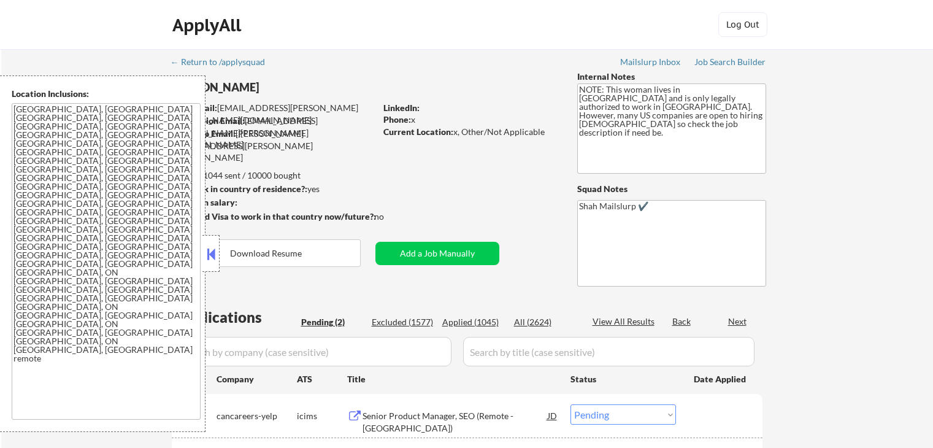
select select ""pending""
click at [216, 258] on button at bounding box center [210, 254] width 13 height 18
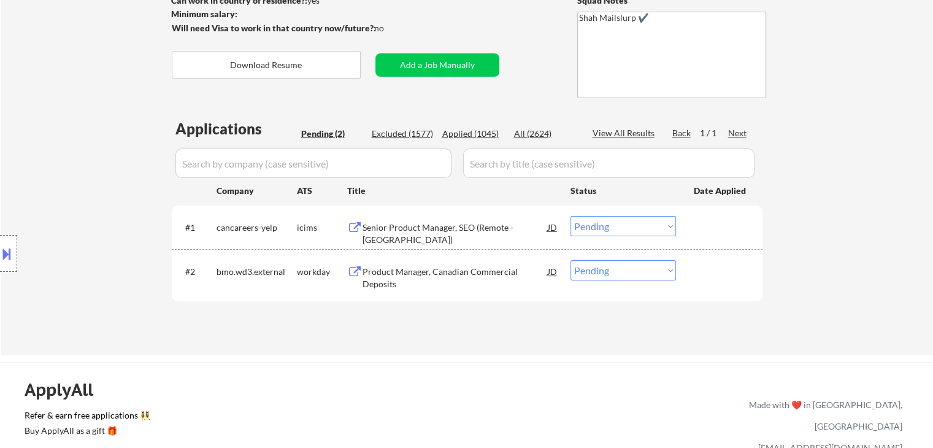
scroll to position [245, 0]
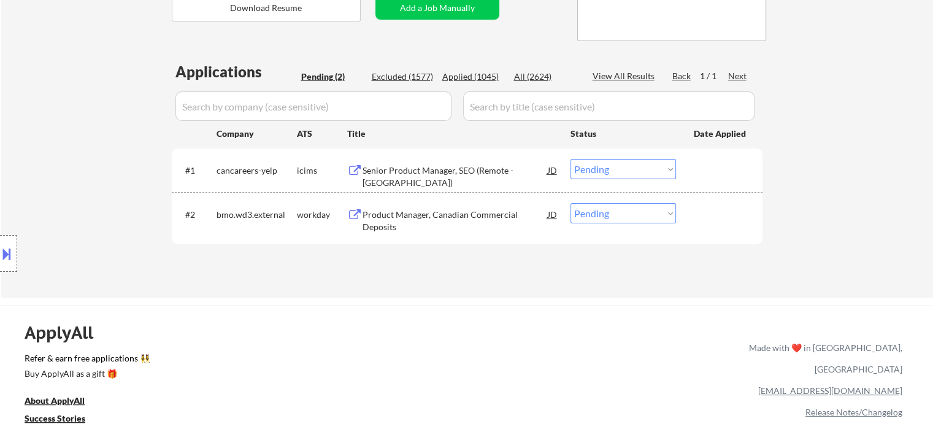
click at [112, 193] on div "Location Inclusions: [GEOGRAPHIC_DATA], [GEOGRAPHIC_DATA] [GEOGRAPHIC_DATA], [G…" at bounding box center [110, 253] width 220 height 356
click at [412, 167] on div "Senior Product Manager, SEO (Remote - [GEOGRAPHIC_DATA])" at bounding box center [455, 176] width 185 height 24
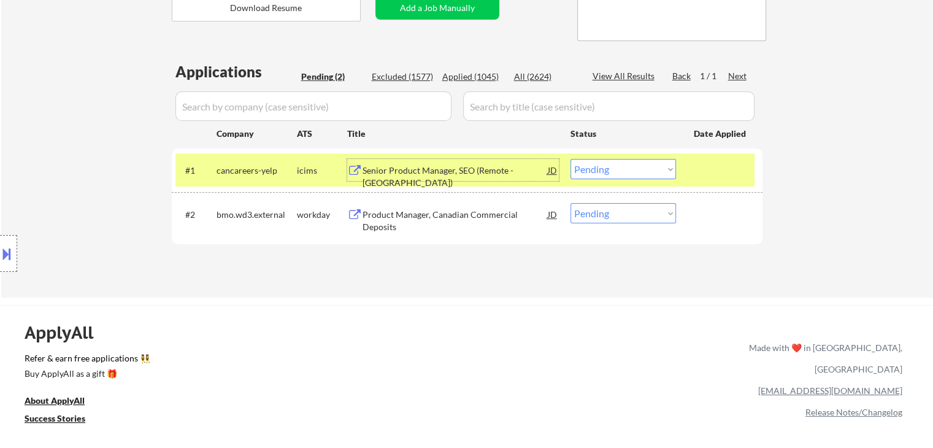
click at [425, 223] on div "Product Manager, Canadian Commercial Deposits" at bounding box center [455, 221] width 185 height 24
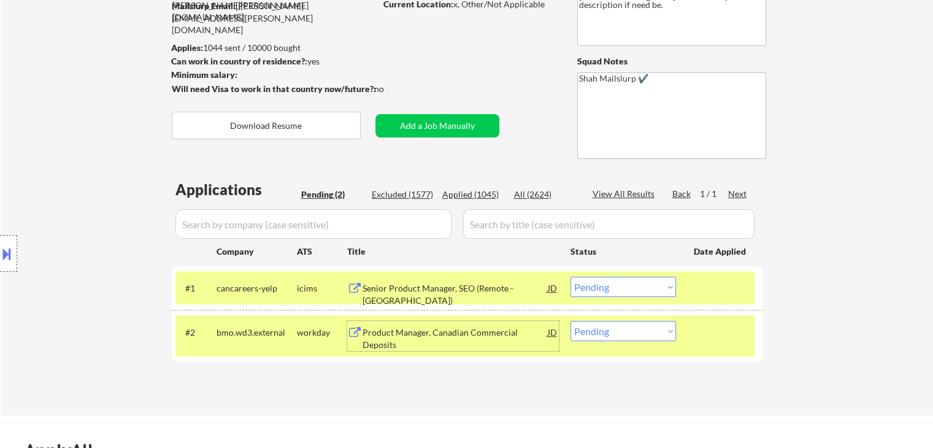
scroll to position [123, 0]
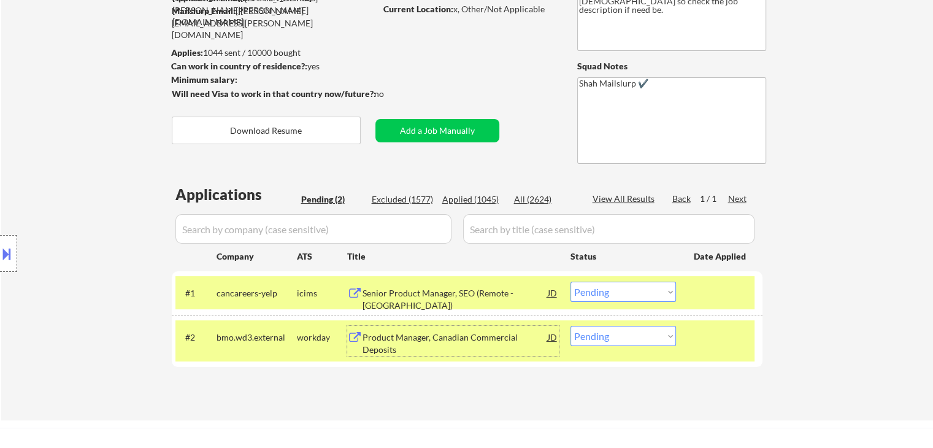
drag, startPoint x: 123, startPoint y: 136, endPoint x: 512, endPoint y: 18, distance: 406.4
click at [131, 133] on div "Location Inclusions: [GEOGRAPHIC_DATA], [GEOGRAPHIC_DATA] [GEOGRAPHIC_DATA], [G…" at bounding box center [110, 253] width 220 height 356
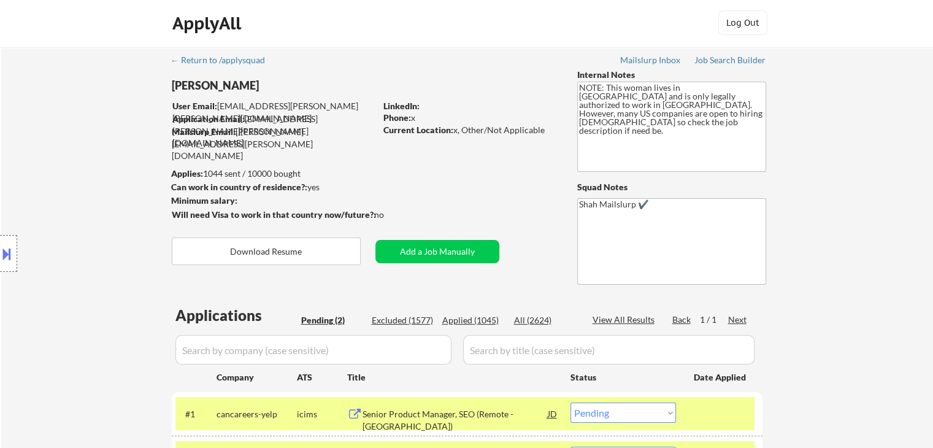
scroll to position [0, 0]
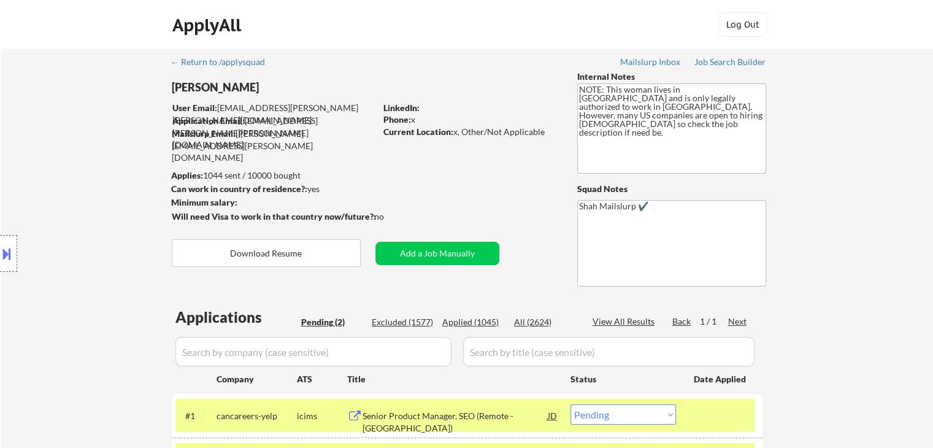
click at [245, 202] on div "Minimum salary:" at bounding box center [273, 202] width 204 height 12
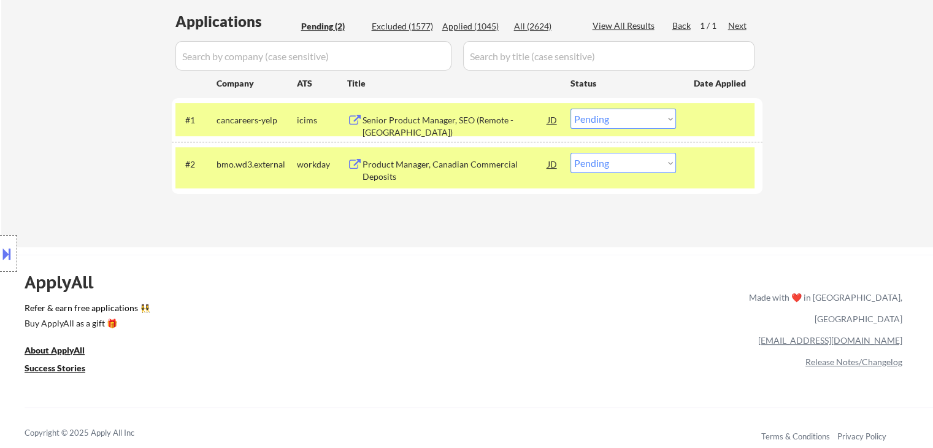
scroll to position [307, 0]
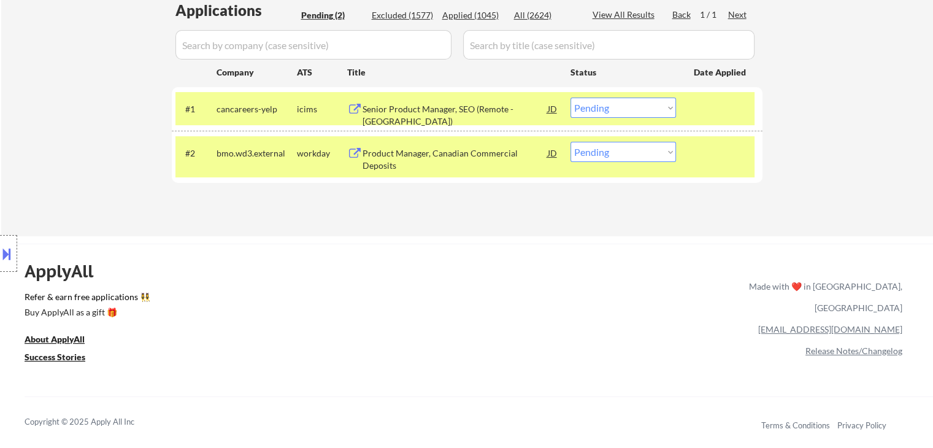
click at [120, 118] on div "Location Inclusions: [GEOGRAPHIC_DATA], [GEOGRAPHIC_DATA] [GEOGRAPHIC_DATA], [G…" at bounding box center [110, 253] width 220 height 356
click at [636, 109] on select "Choose an option... Pending Applied Excluded (Questions) Excluded (Expired) Exc…" at bounding box center [624, 108] width 106 height 20
click at [571, 98] on select "Choose an option... Pending Applied Excluded (Questions) Excluded (Expired) Exc…" at bounding box center [624, 108] width 106 height 20
click at [86, 141] on div "Location Inclusions: [GEOGRAPHIC_DATA], [GEOGRAPHIC_DATA] [GEOGRAPHIC_DATA], [G…" at bounding box center [110, 253] width 220 height 356
select select ""pending""
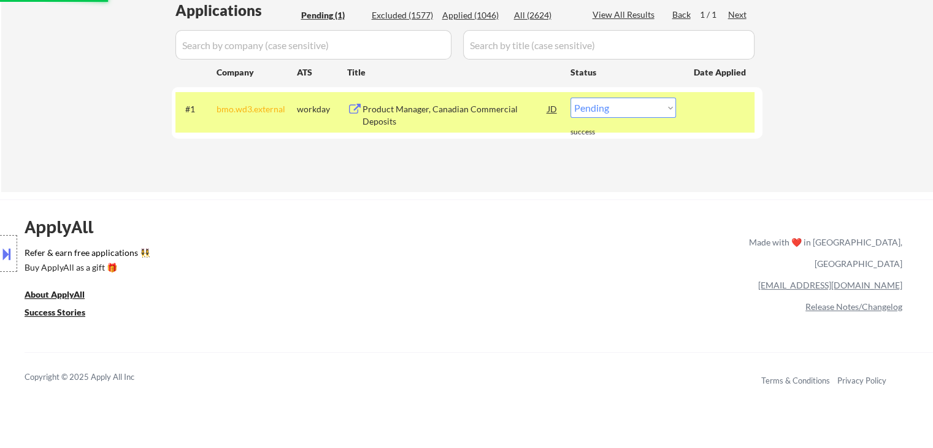
click at [69, 159] on div "Location Inclusions: [GEOGRAPHIC_DATA], [GEOGRAPHIC_DATA] [GEOGRAPHIC_DATA], [G…" at bounding box center [110, 253] width 220 height 356
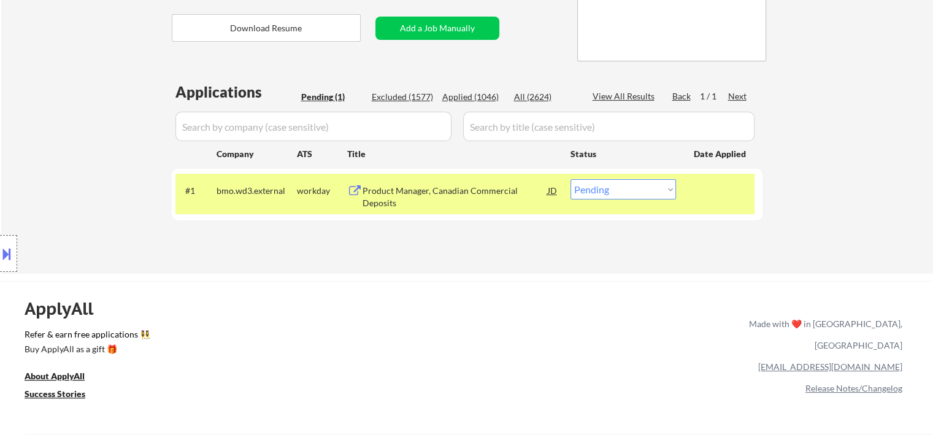
scroll to position [123, 0]
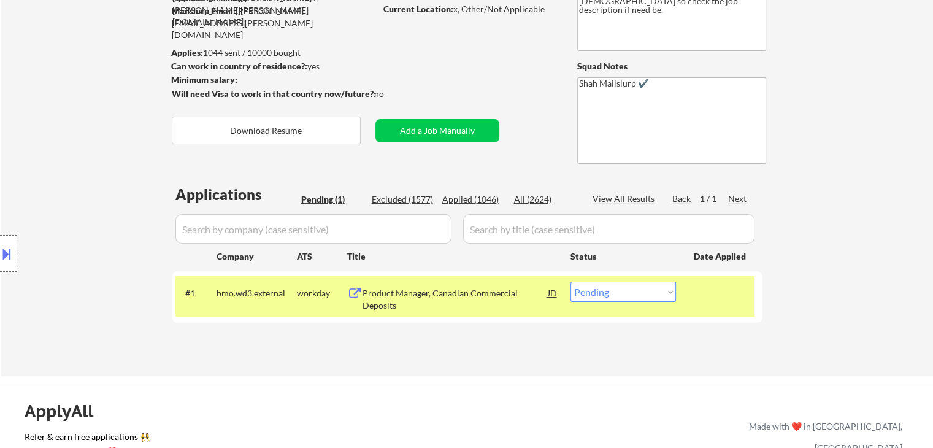
click at [68, 150] on div "Location Inclusions: [GEOGRAPHIC_DATA], [GEOGRAPHIC_DATA] [GEOGRAPHIC_DATA], [G…" at bounding box center [110, 253] width 220 height 356
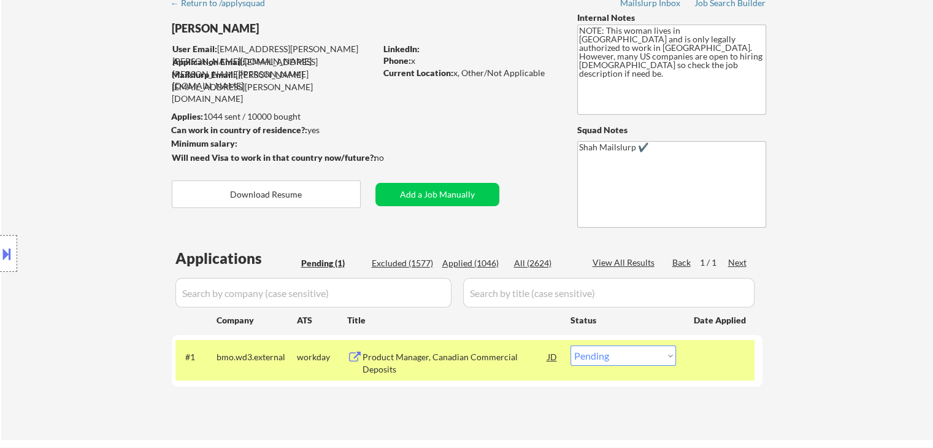
scroll to position [0, 0]
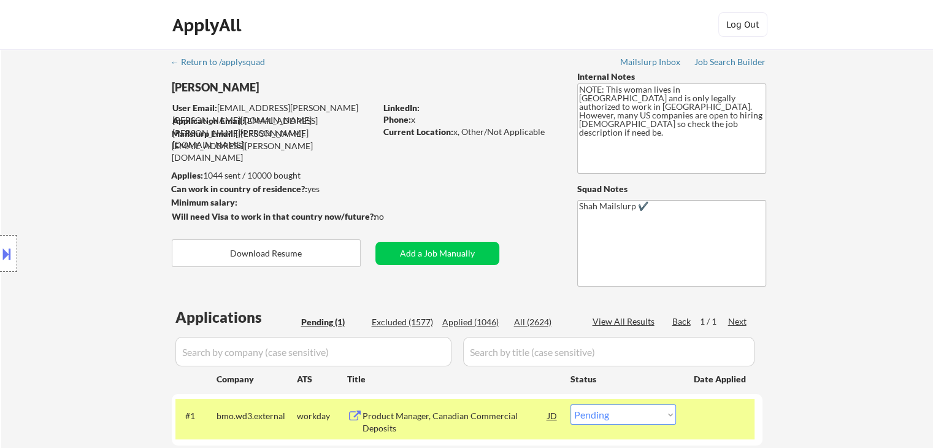
click at [69, 149] on div "Location Inclusions: [GEOGRAPHIC_DATA], [GEOGRAPHIC_DATA] [GEOGRAPHIC_DATA], [G…" at bounding box center [110, 253] width 220 height 356
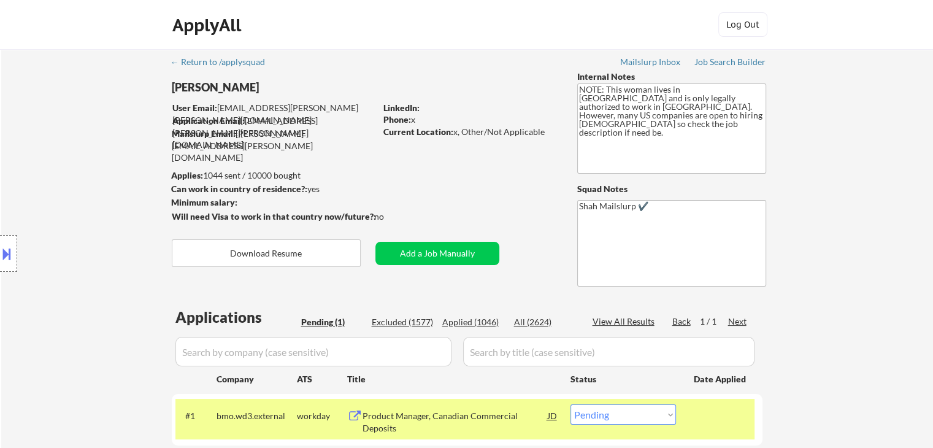
click at [79, 171] on div "Location Inclusions: [GEOGRAPHIC_DATA], [GEOGRAPHIC_DATA] [GEOGRAPHIC_DATA], [G…" at bounding box center [110, 253] width 220 height 356
click at [79, 172] on div "Location Inclusions: [GEOGRAPHIC_DATA], [GEOGRAPHIC_DATA] [GEOGRAPHIC_DATA], [G…" at bounding box center [110, 253] width 220 height 356
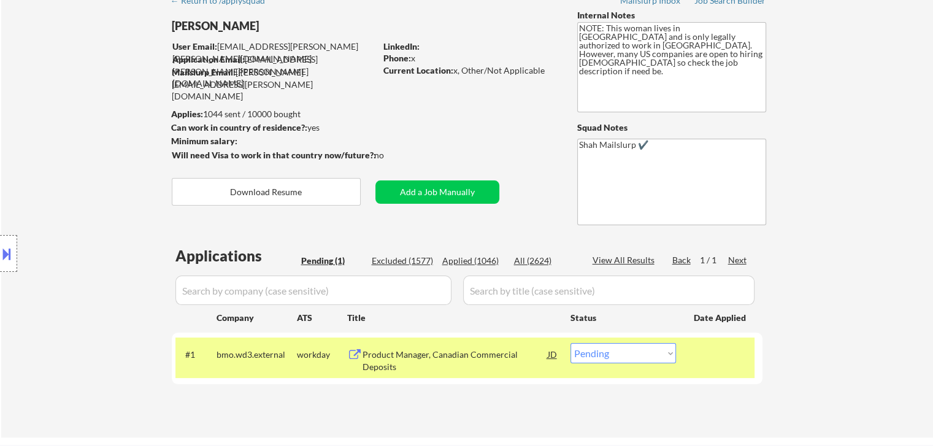
click at [81, 170] on div "Location Inclusions: [GEOGRAPHIC_DATA], [GEOGRAPHIC_DATA] [GEOGRAPHIC_DATA], [G…" at bounding box center [110, 253] width 220 height 356
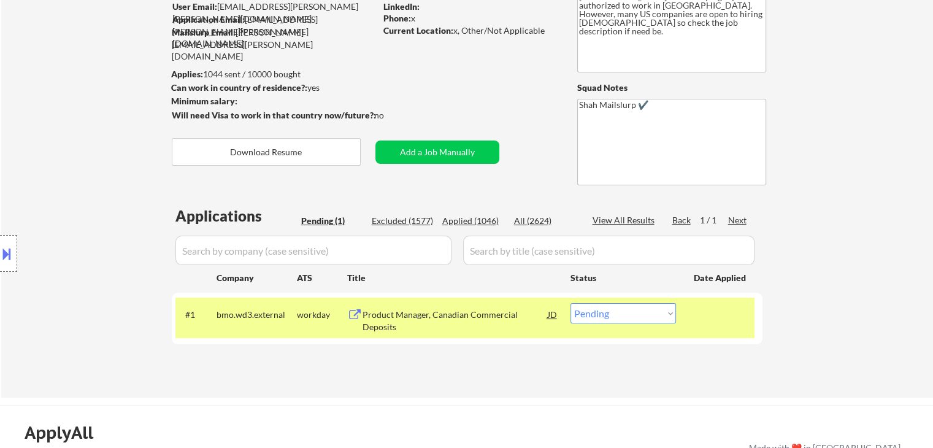
scroll to position [123, 0]
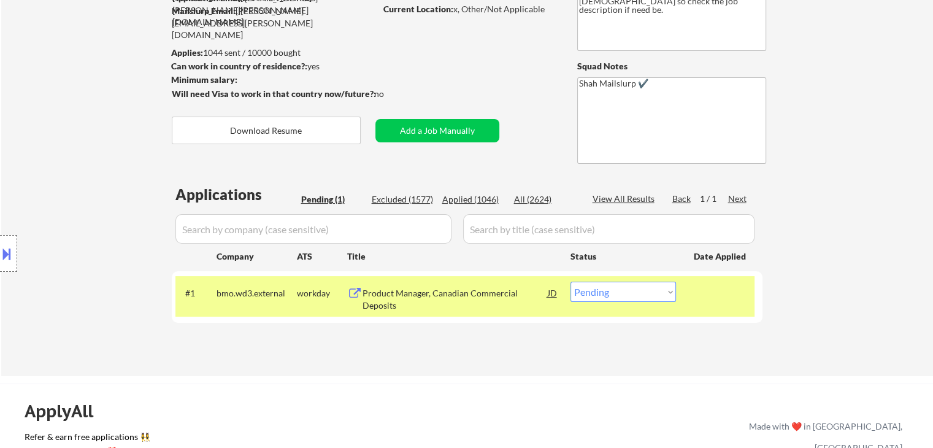
click at [81, 170] on div "Location Inclusions: [GEOGRAPHIC_DATA], [GEOGRAPHIC_DATA] [GEOGRAPHIC_DATA], [G…" at bounding box center [110, 253] width 220 height 356
click at [82, 170] on div "Location Inclusions: [GEOGRAPHIC_DATA], [GEOGRAPHIC_DATA] [GEOGRAPHIC_DATA], [G…" at bounding box center [110, 253] width 220 height 356
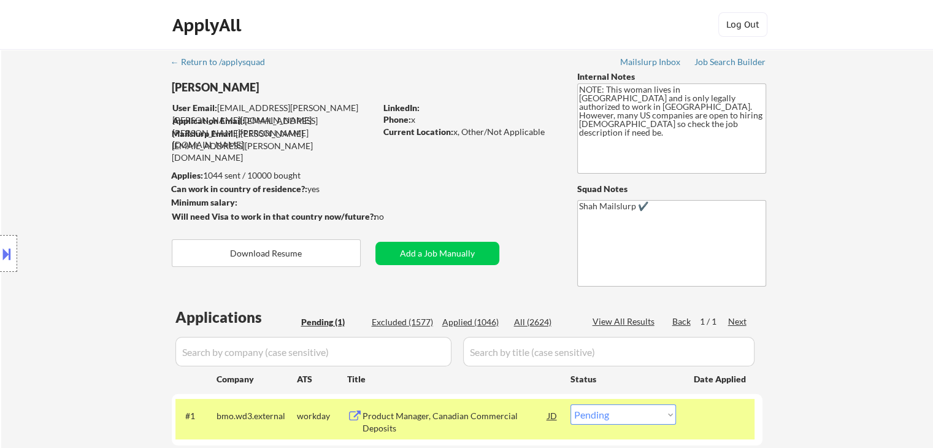
click at [82, 170] on div "Location Inclusions: [GEOGRAPHIC_DATA], [GEOGRAPHIC_DATA] [GEOGRAPHIC_DATA], [G…" at bounding box center [110, 253] width 220 height 356
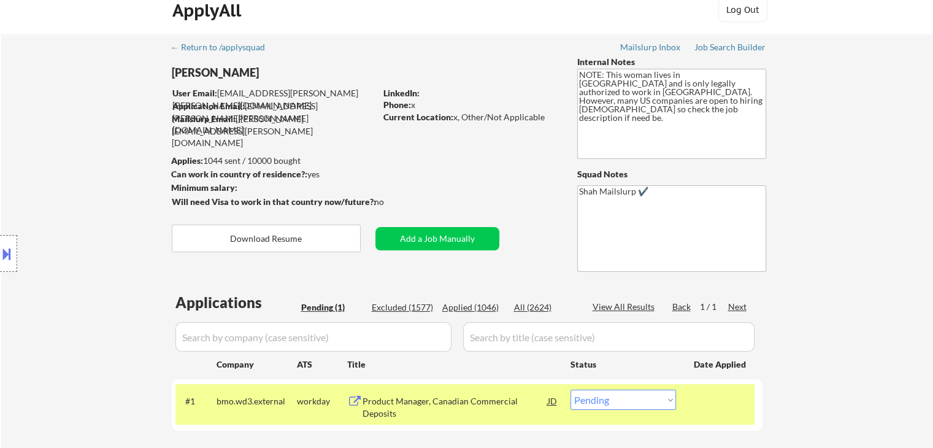
scroll to position [61, 0]
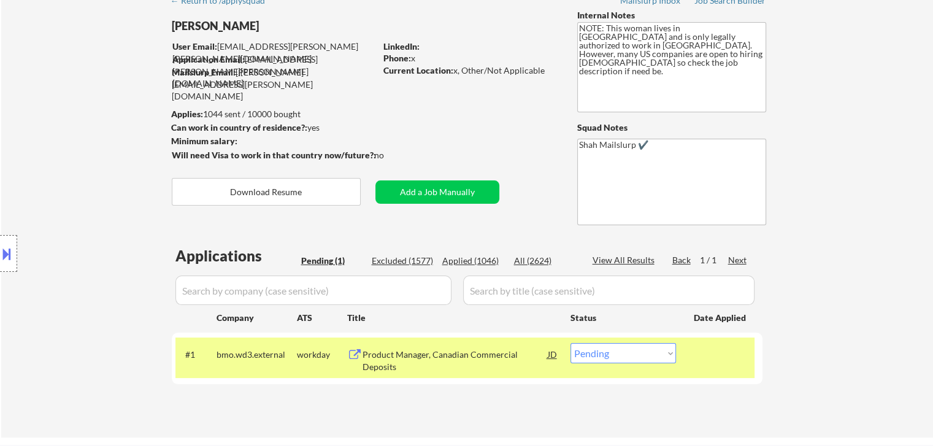
click at [69, 167] on div "Location Inclusions: [GEOGRAPHIC_DATA], [GEOGRAPHIC_DATA] [GEOGRAPHIC_DATA], [G…" at bounding box center [110, 253] width 220 height 356
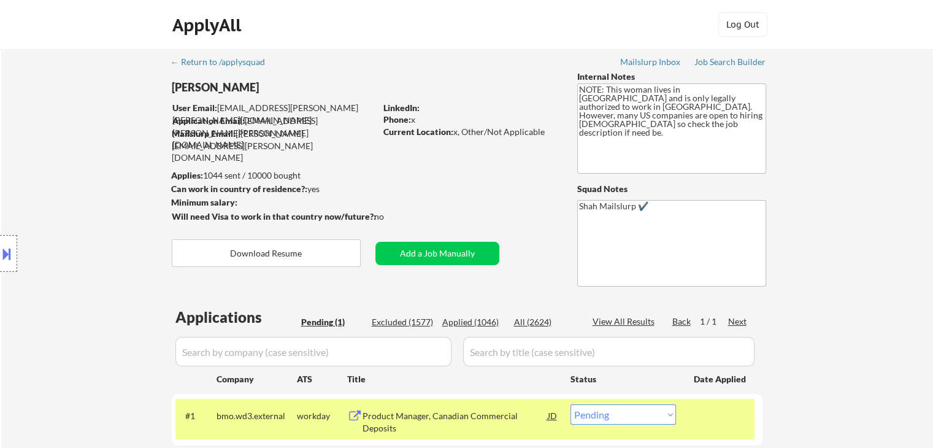
click at [69, 167] on div "Location Inclusions: [GEOGRAPHIC_DATA], [GEOGRAPHIC_DATA] [GEOGRAPHIC_DATA], [G…" at bounding box center [110, 253] width 220 height 356
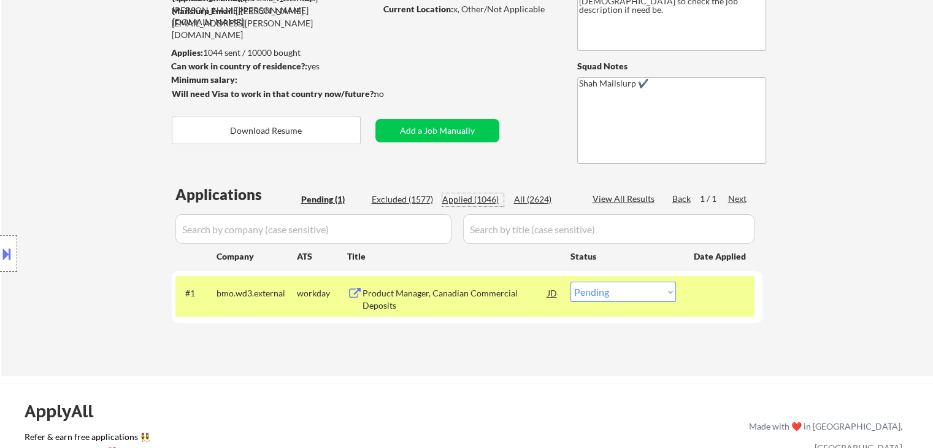
click at [481, 197] on div "Applied (1046)" at bounding box center [472, 199] width 61 height 12
click at [471, 259] on div "Title" at bounding box center [453, 256] width 212 height 12
select select ""applied""
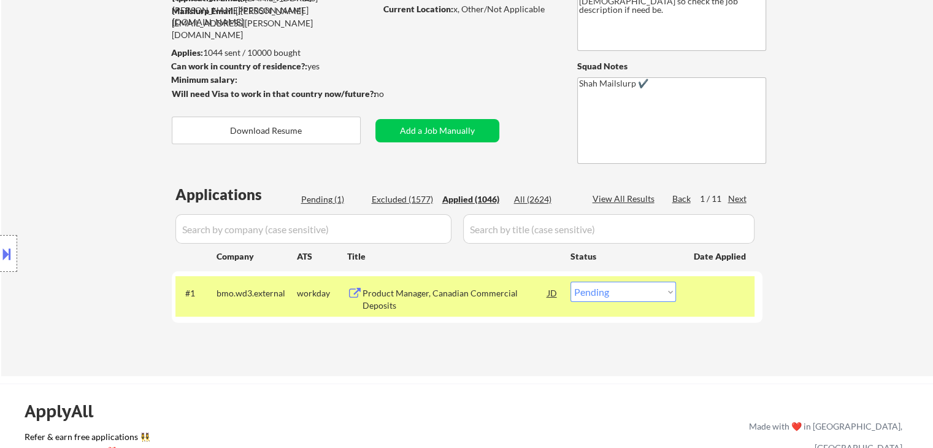
select select ""applied""
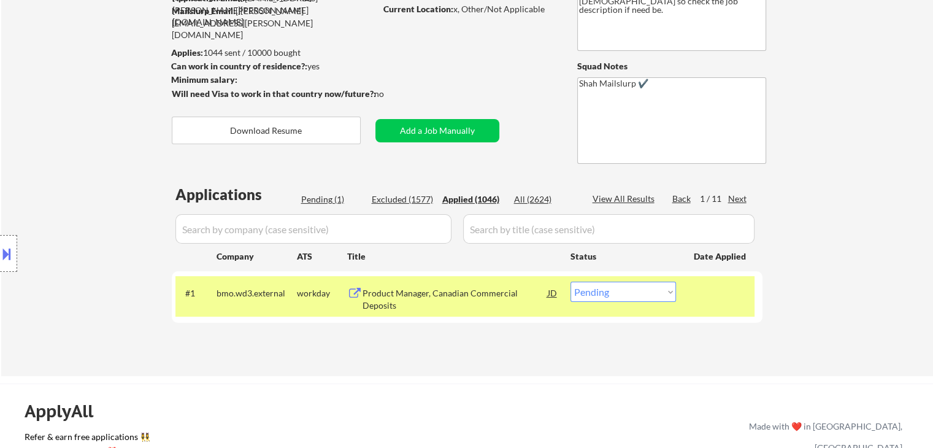
select select ""applied""
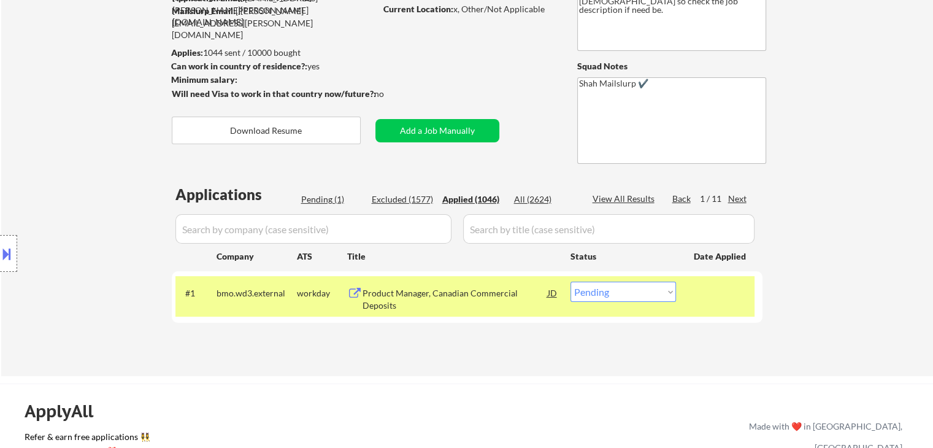
select select ""applied""
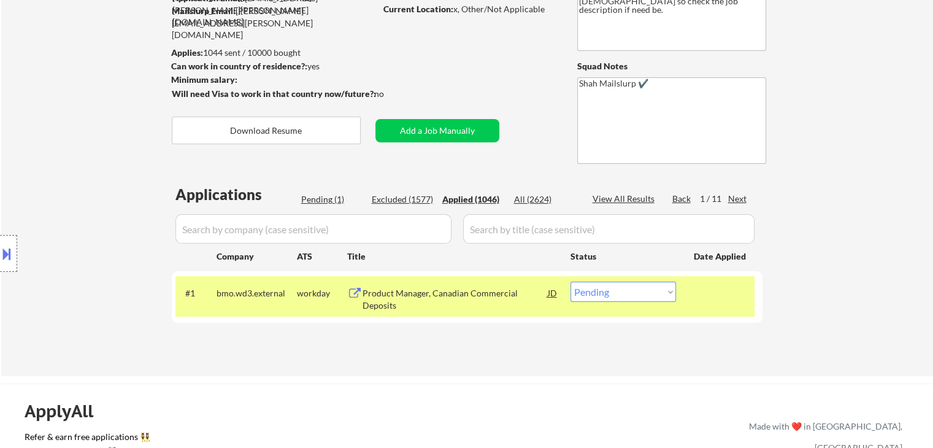
select select ""applied""
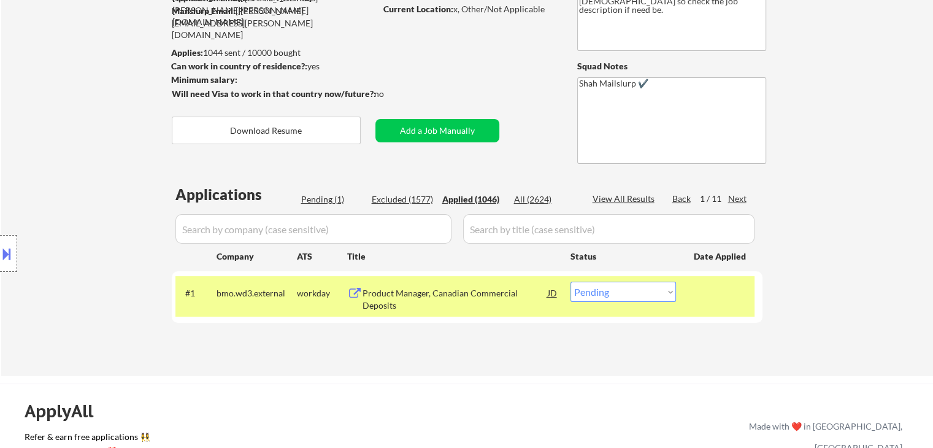
select select ""applied""
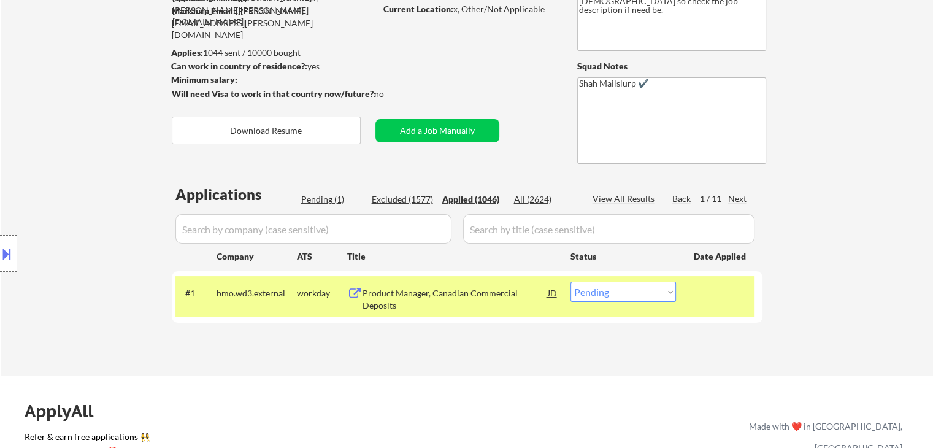
select select ""applied""
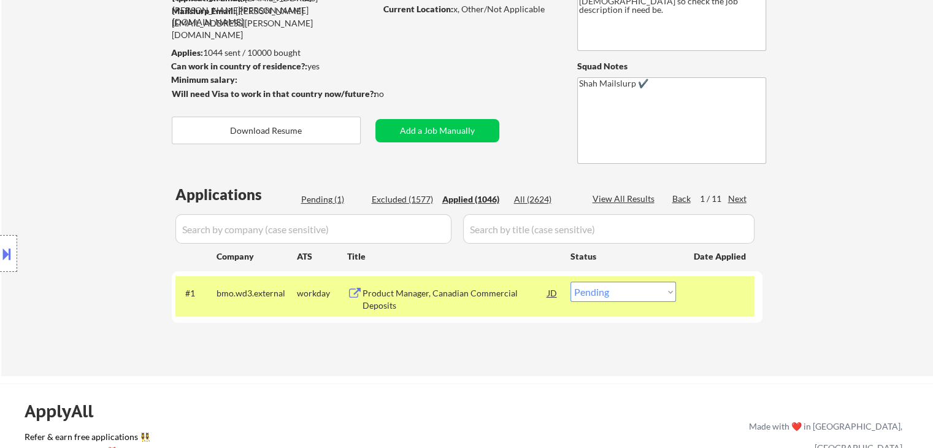
select select ""applied""
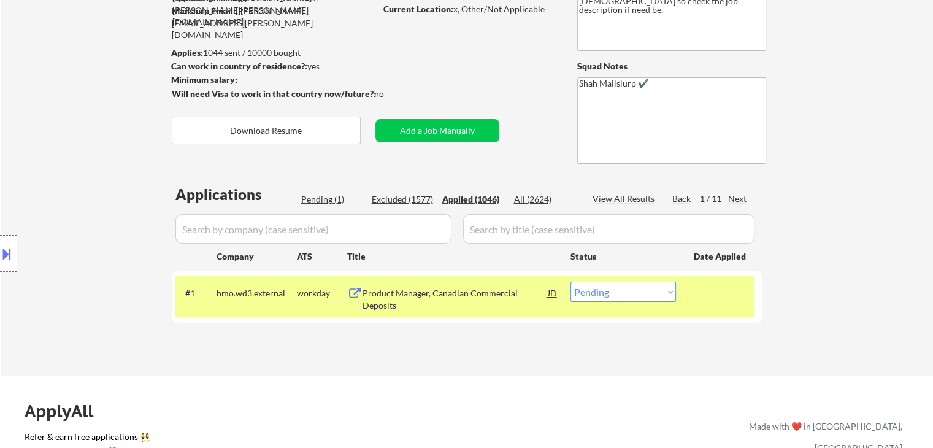
select select ""applied""
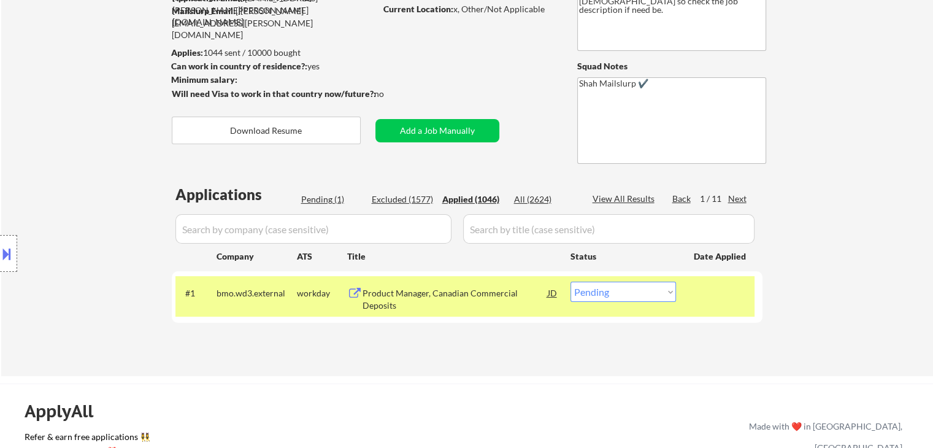
select select ""applied""
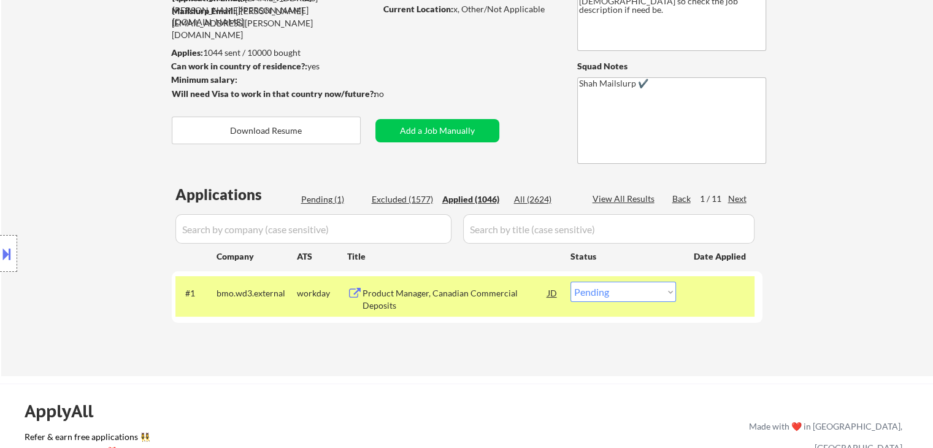
select select ""applied""
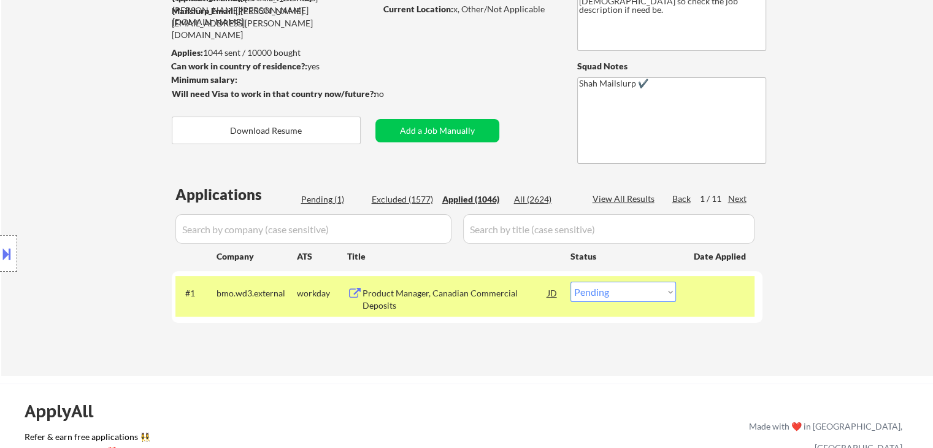
select select ""applied""
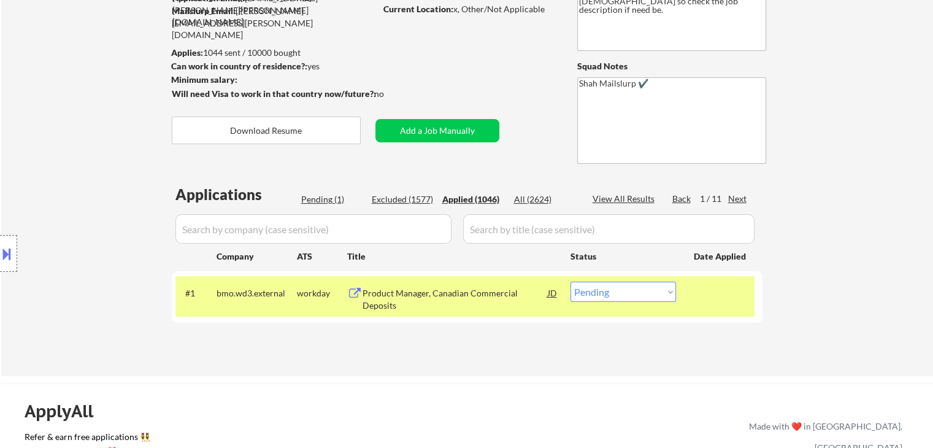
select select ""applied""
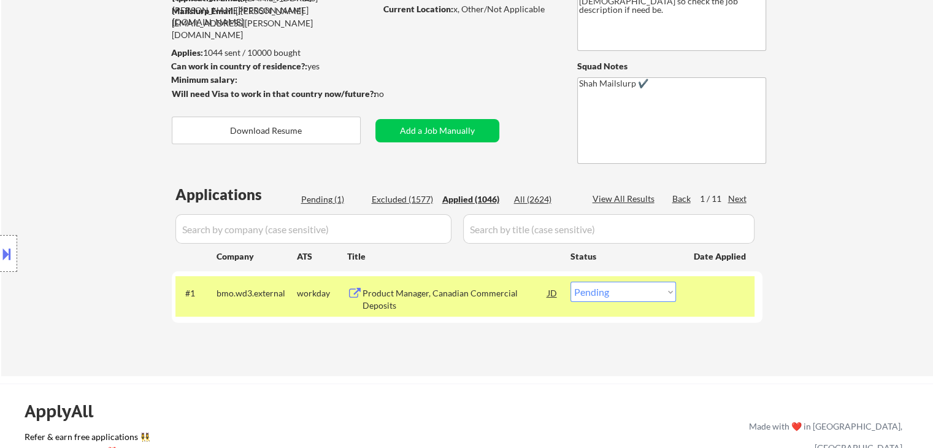
select select ""applied""
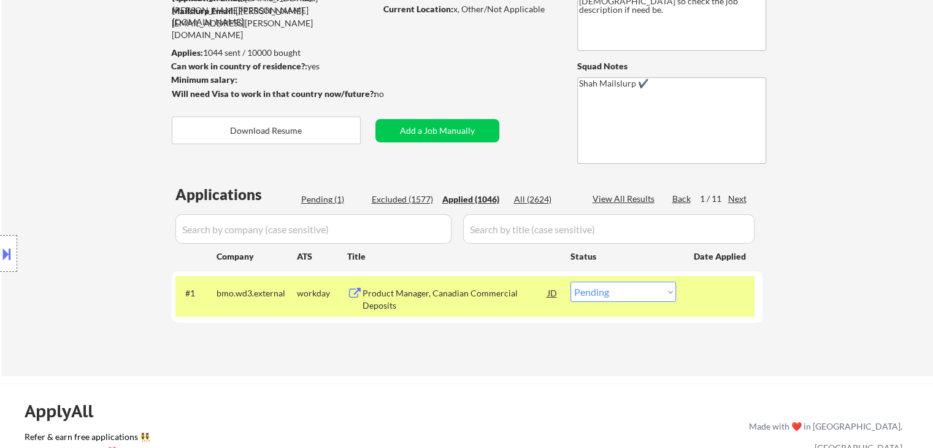
select select ""applied""
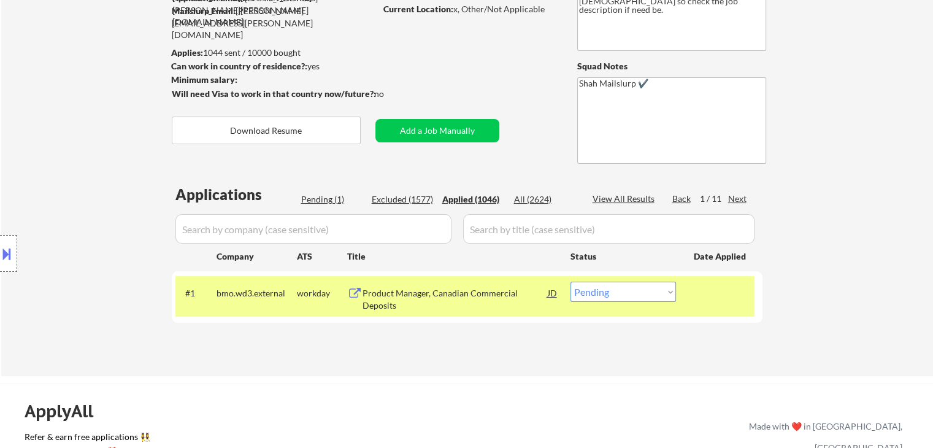
select select ""applied""
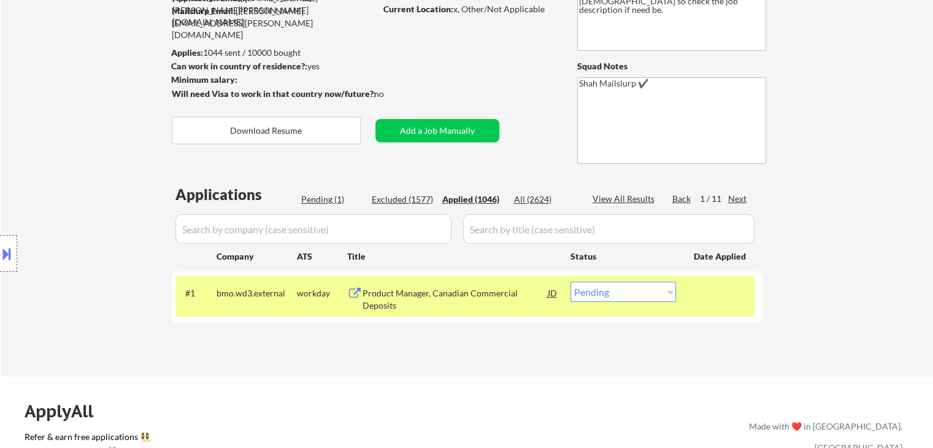
select select ""applied""
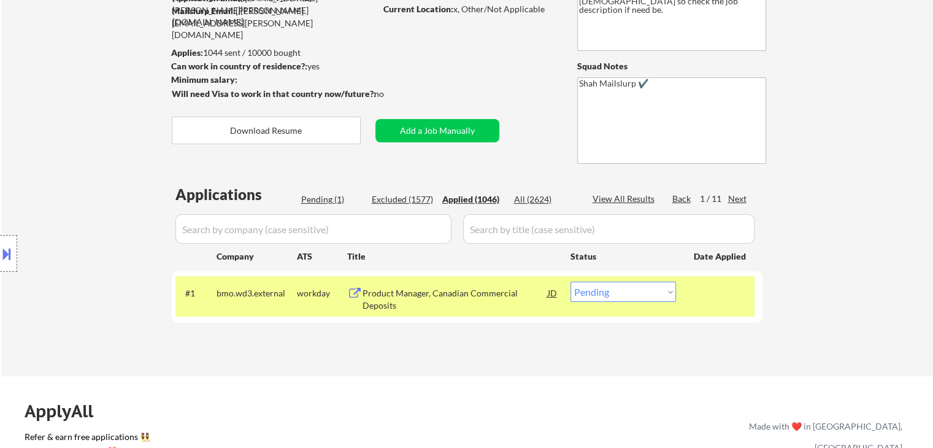
select select ""applied""
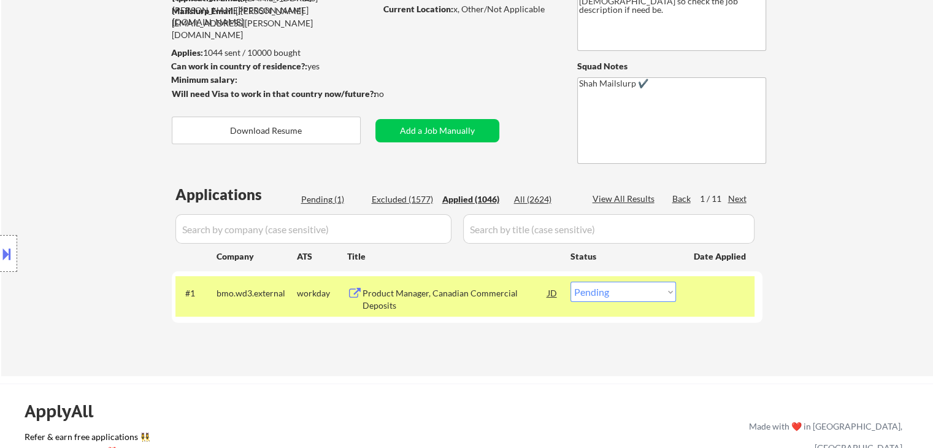
select select ""applied""
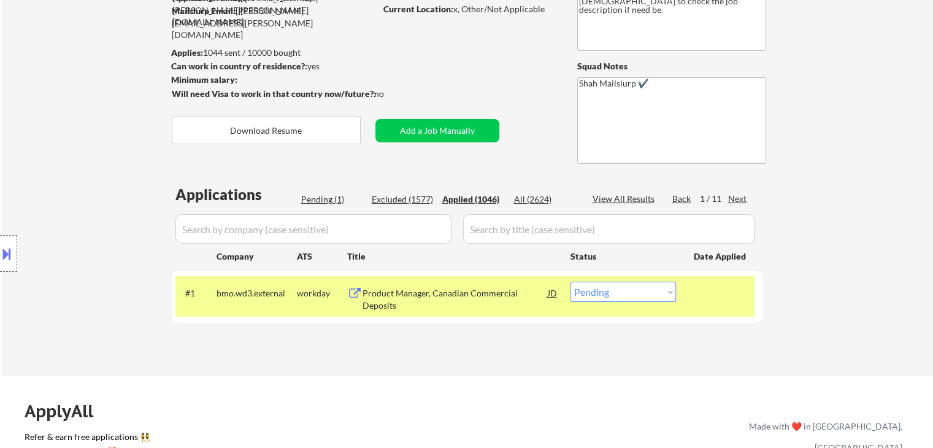
select select ""applied""
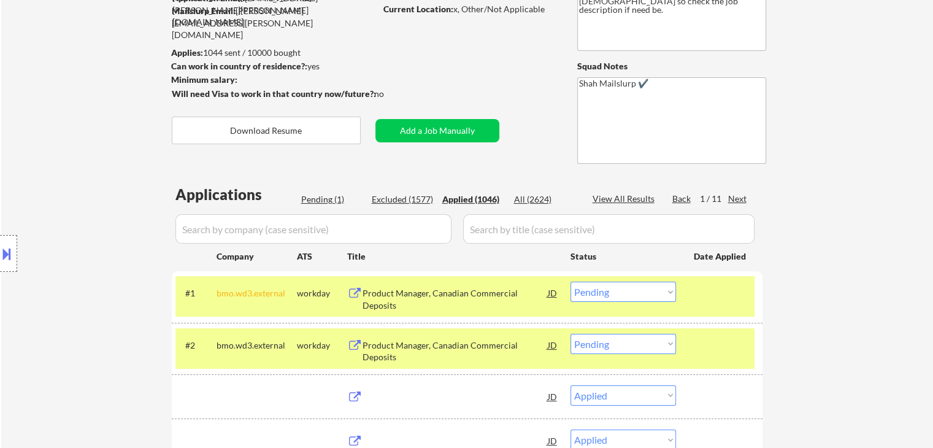
select select ""applied""
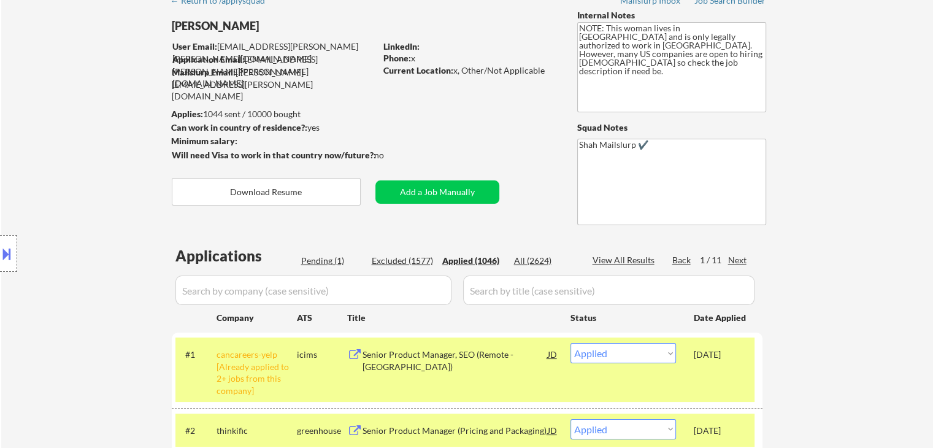
click at [14, 180] on div "Location Inclusions: [GEOGRAPHIC_DATA], [GEOGRAPHIC_DATA] [GEOGRAPHIC_DATA], [G…" at bounding box center [110, 253] width 220 height 356
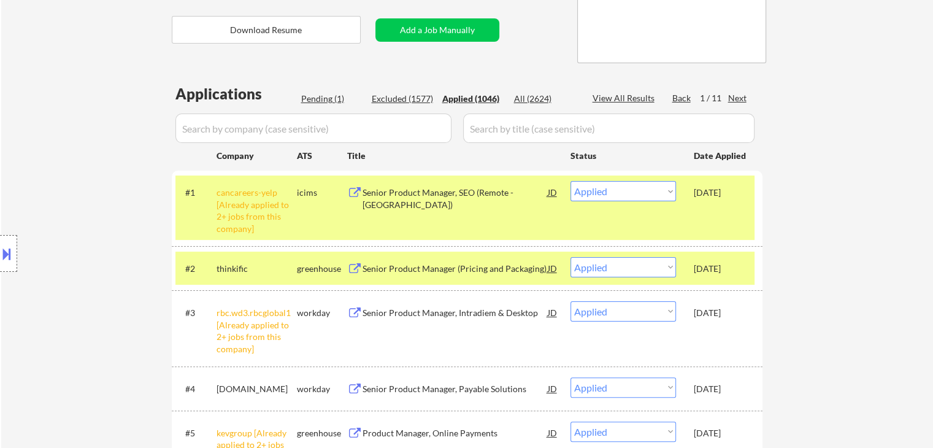
scroll to position [245, 0]
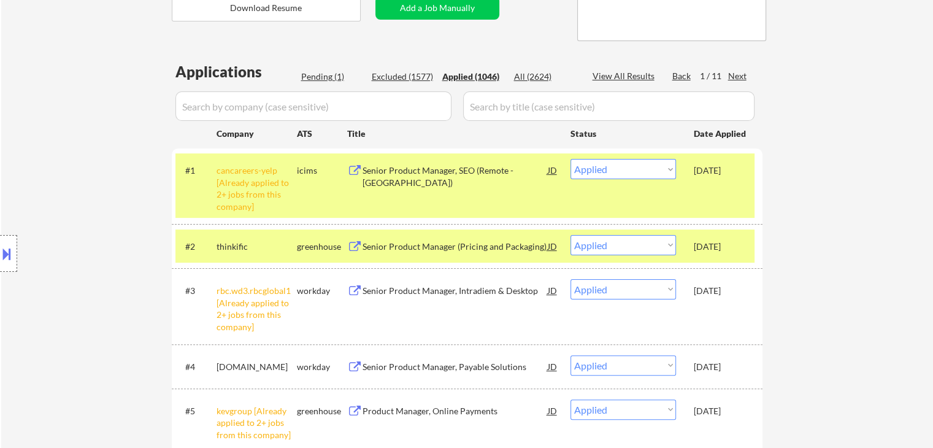
click at [25, 91] on div "Location Inclusions: [GEOGRAPHIC_DATA], [GEOGRAPHIC_DATA] [GEOGRAPHIC_DATA], [G…" at bounding box center [110, 253] width 220 height 356
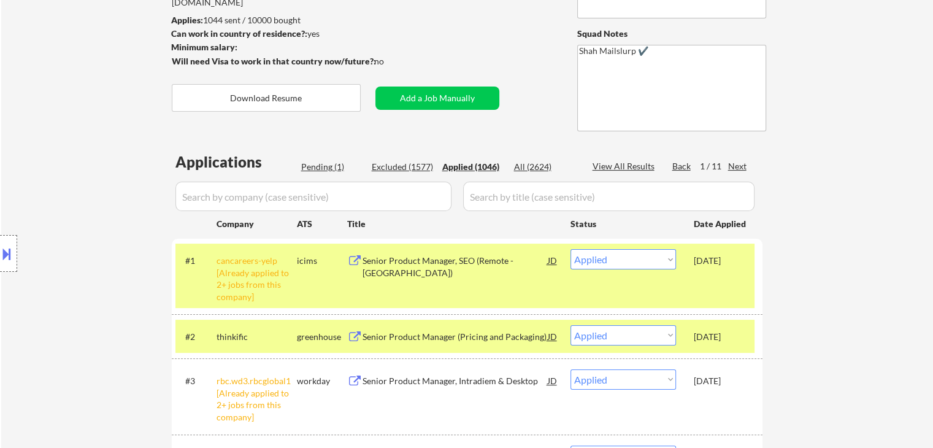
scroll to position [61, 0]
